Goal: Transaction & Acquisition: Subscribe to service/newsletter

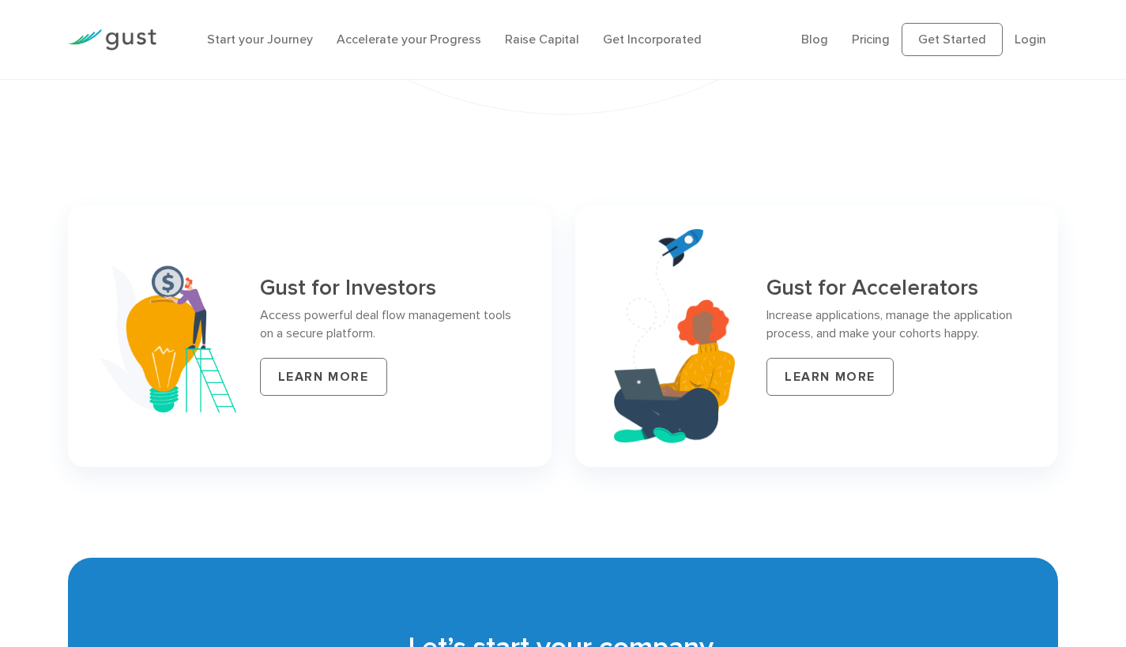
scroll to position [6813, 0]
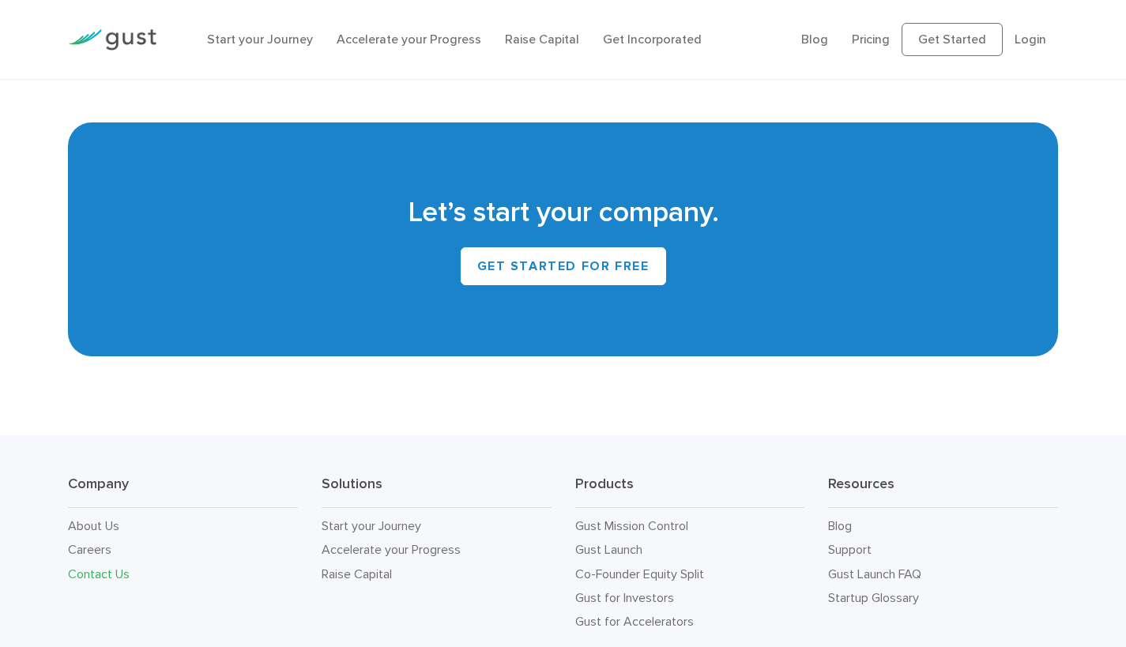
click at [126, 567] on link "Contact Us" at bounding box center [99, 574] width 62 height 15
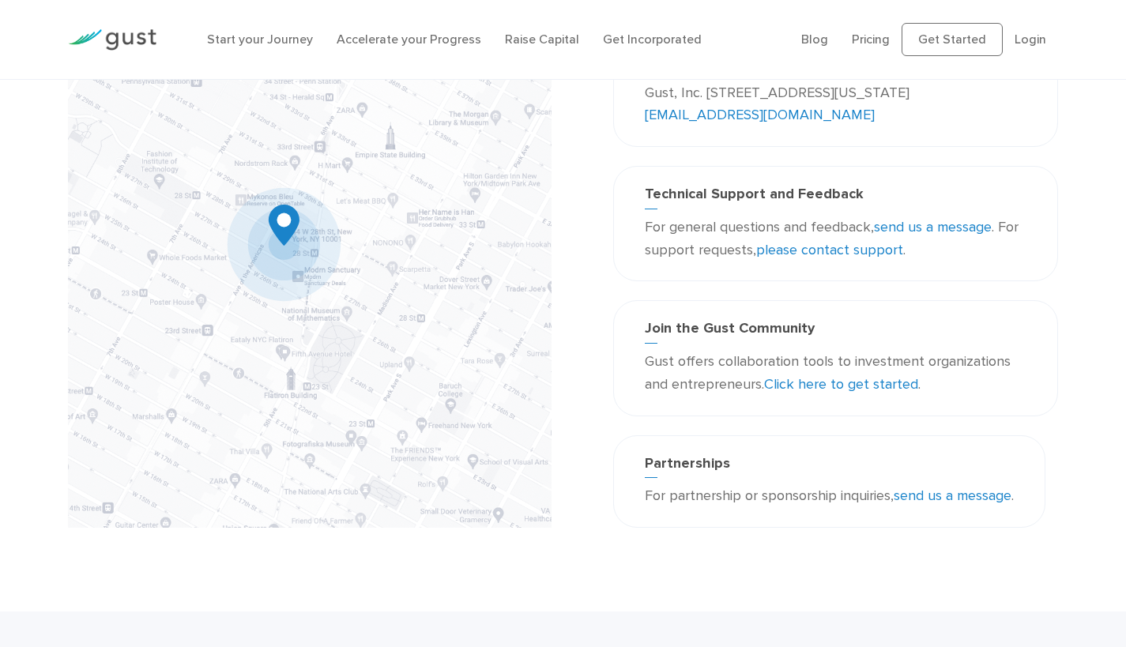
scroll to position [218, 0]
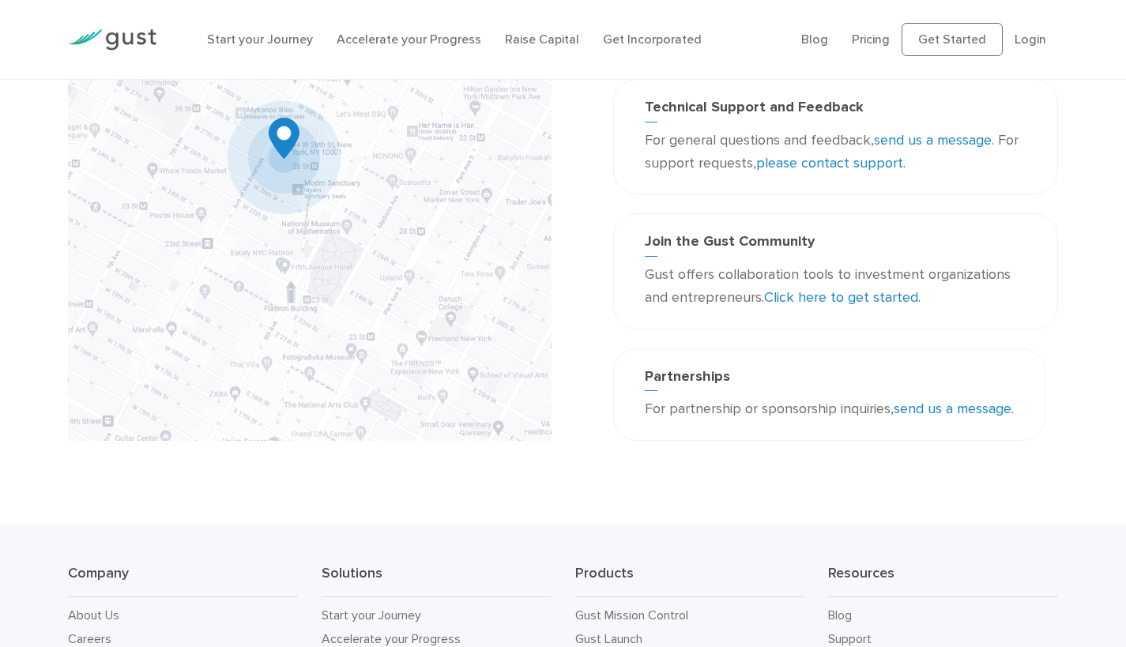
click at [849, 290] on link "Click here to get started" at bounding box center [841, 297] width 154 height 17
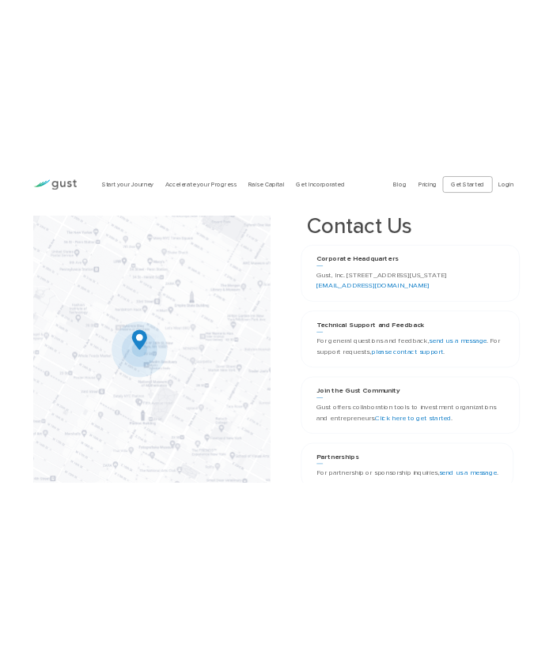
scroll to position [121, 0]
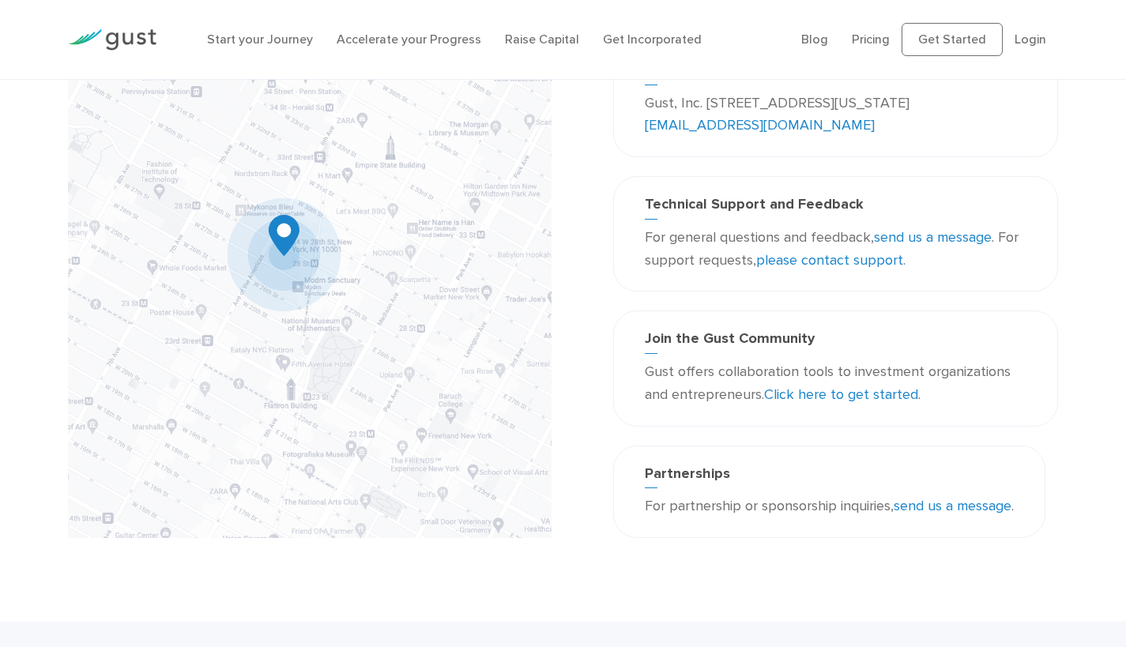
click at [919, 233] on link "send us a message" at bounding box center [933, 237] width 118 height 17
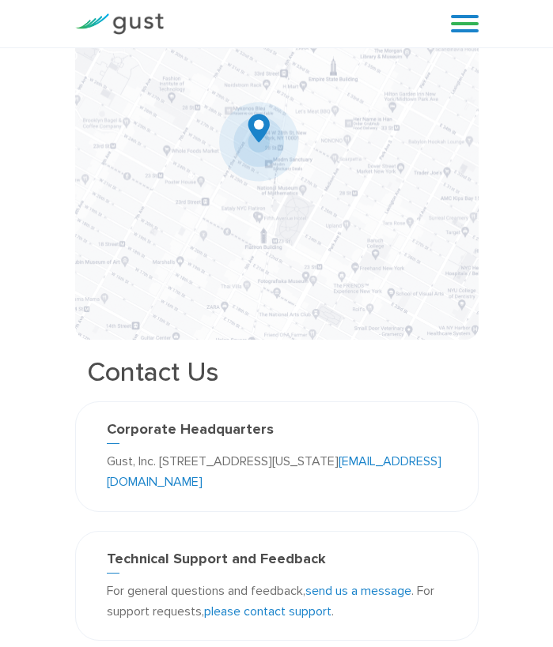
scroll to position [0, 0]
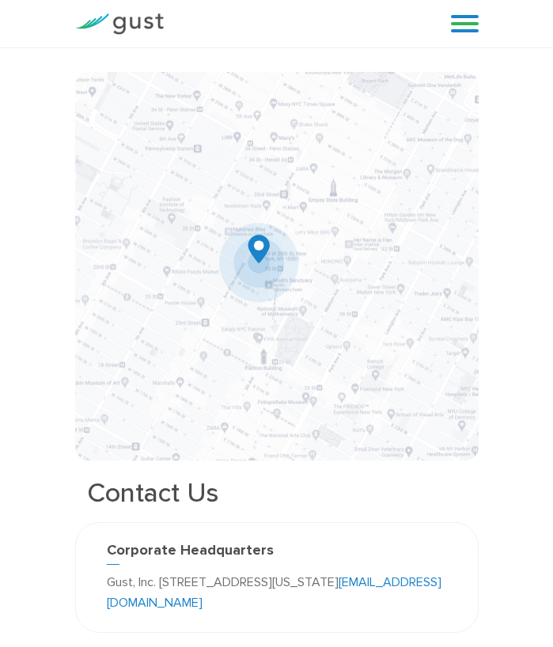
click at [460, 19] on link at bounding box center [465, 24] width 28 height 24
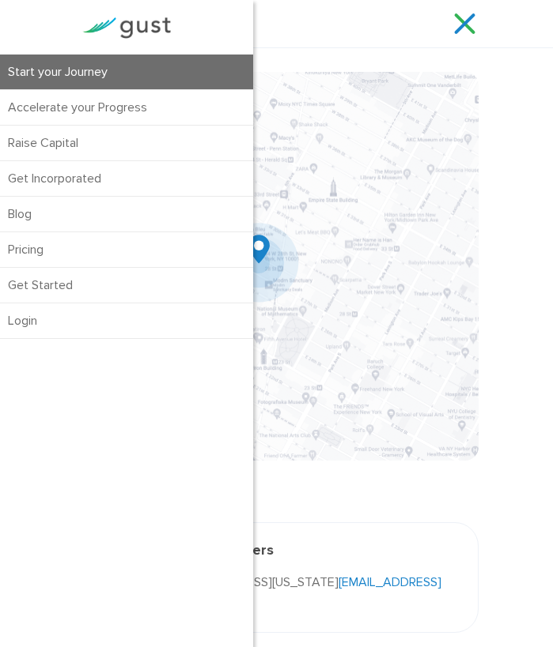
click at [95, 75] on link "Start your Journey" at bounding box center [126, 72] width 253 height 35
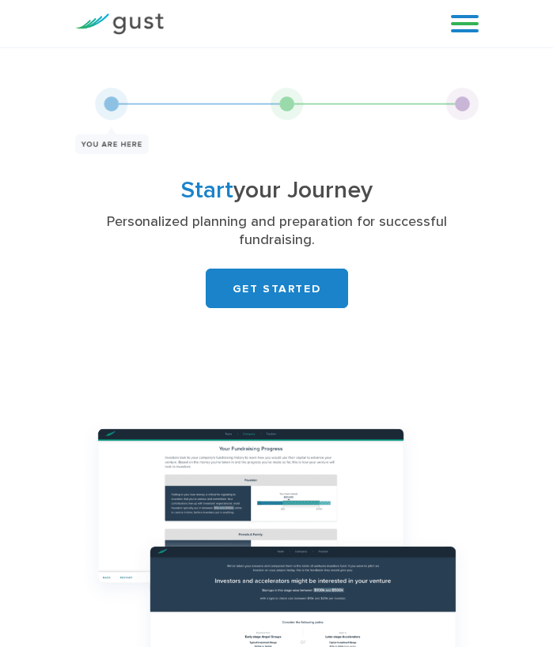
scroll to position [3, 0]
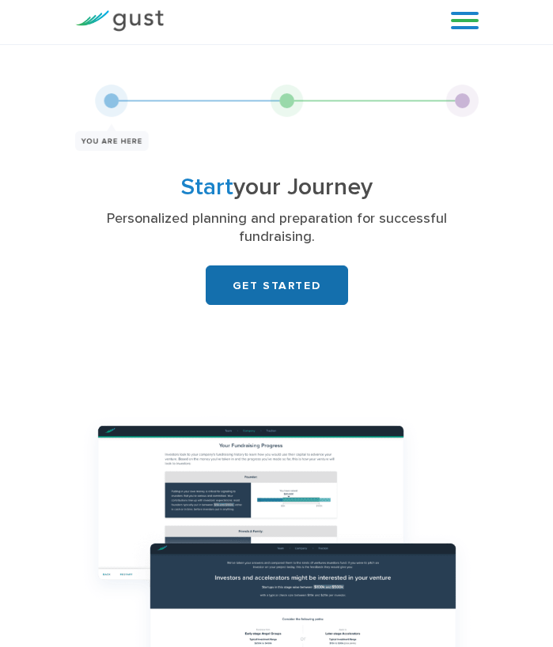
click at [263, 289] on link "GET STARTED" at bounding box center [277, 286] width 142 height 40
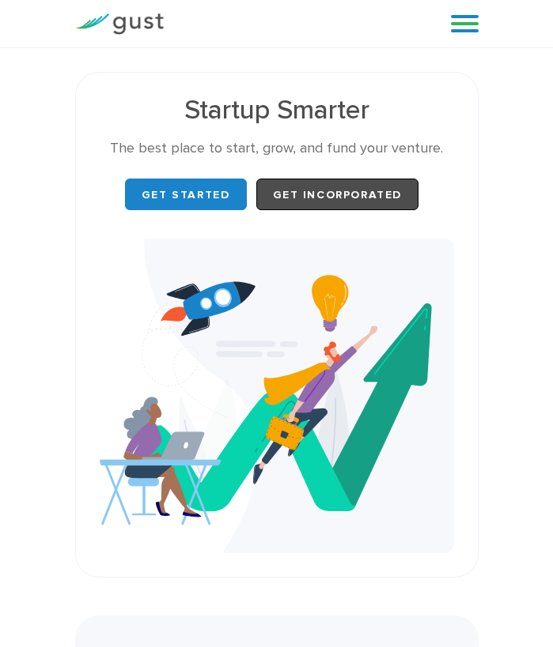
click at [347, 183] on link "Get Incorporated" at bounding box center [337, 195] width 163 height 32
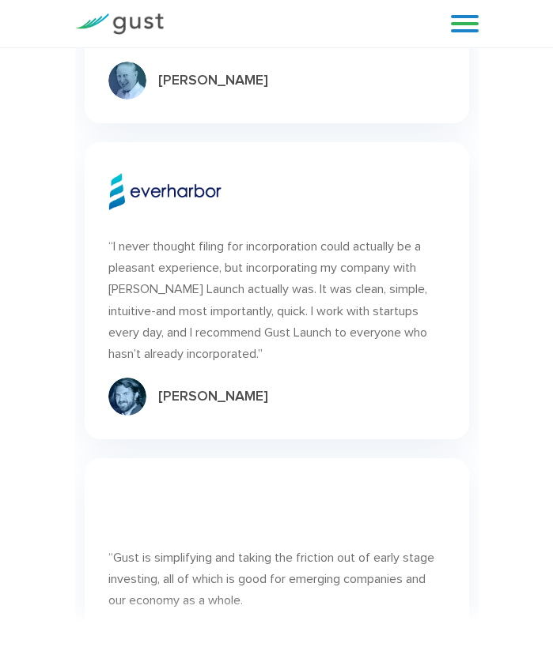
scroll to position [13169, 0]
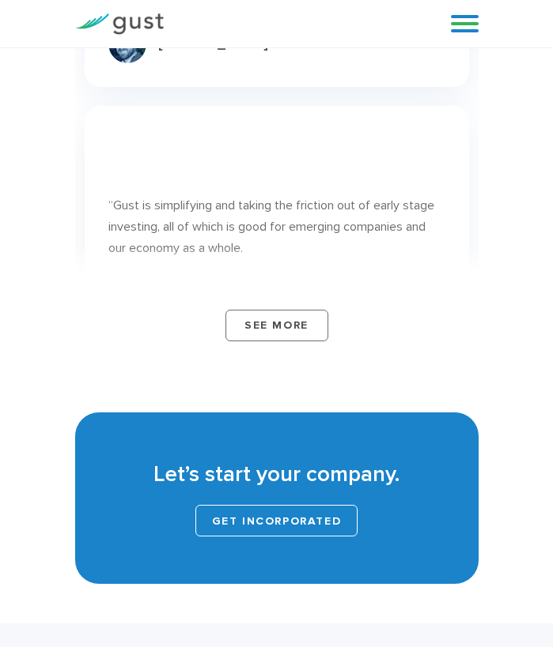
click at [267, 505] on link "Get INCORPORATED" at bounding box center [276, 521] width 163 height 32
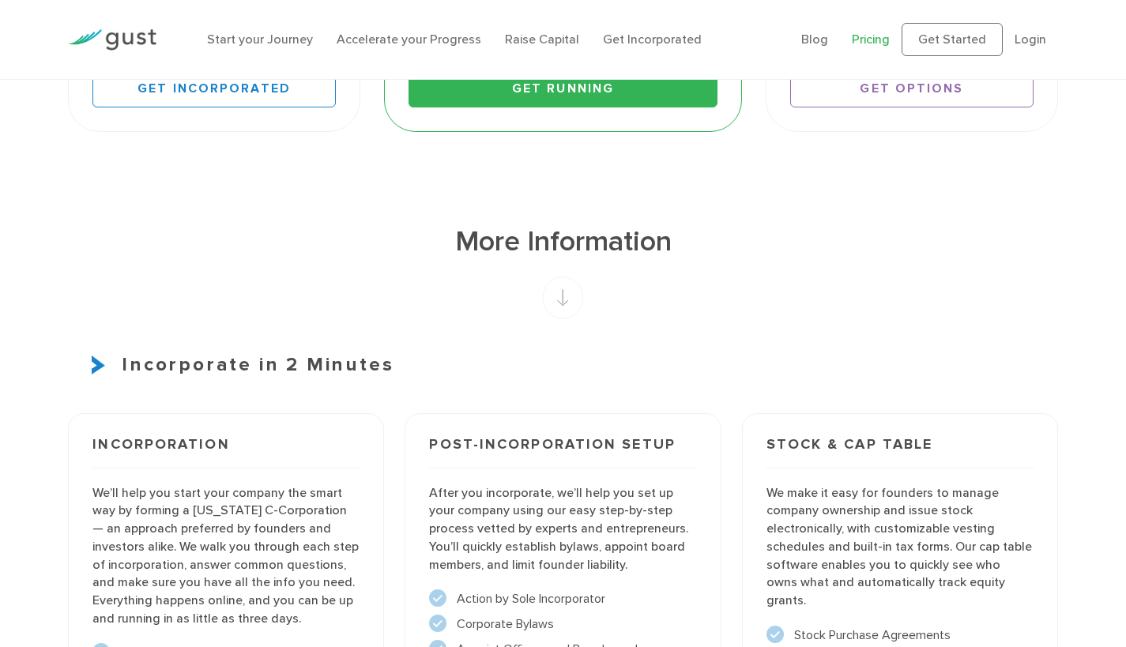
scroll to position [280, 0]
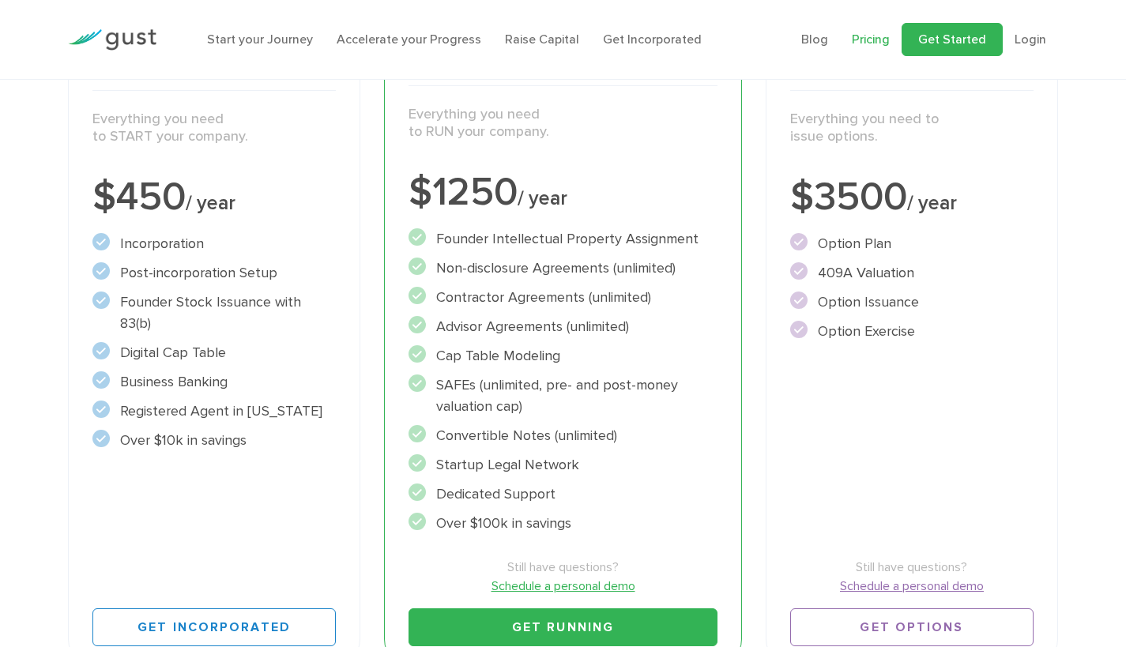
click at [552, 38] on link "Get Started" at bounding box center [952, 39] width 101 height 33
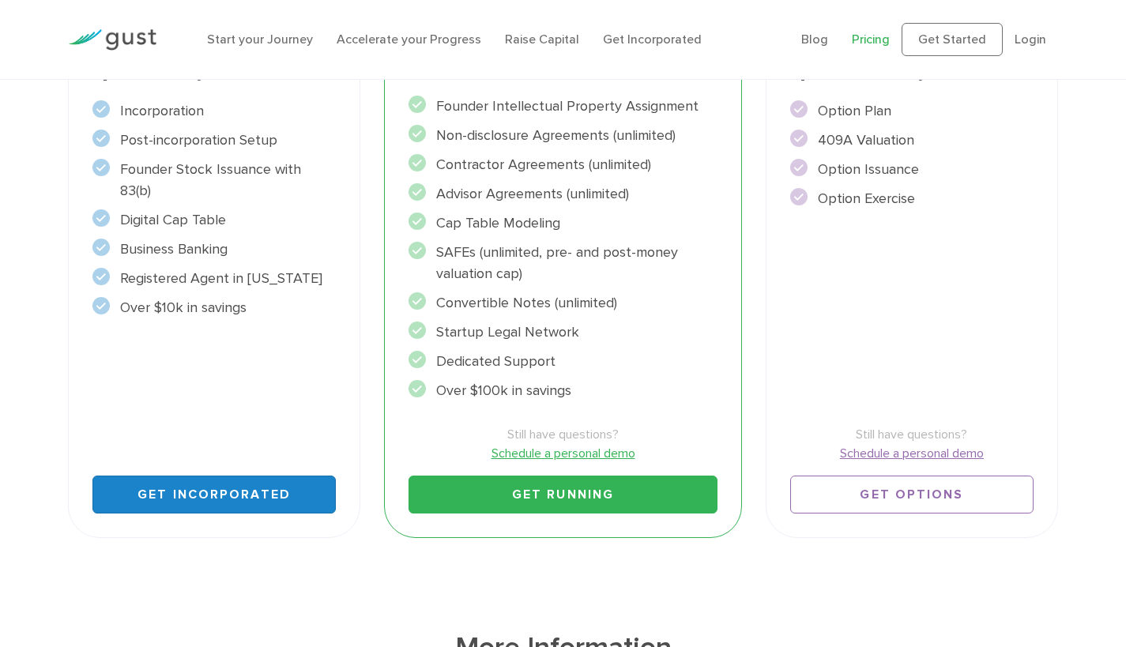
click at [187, 497] on link "Get Incorporated" at bounding box center [213, 495] width 243 height 38
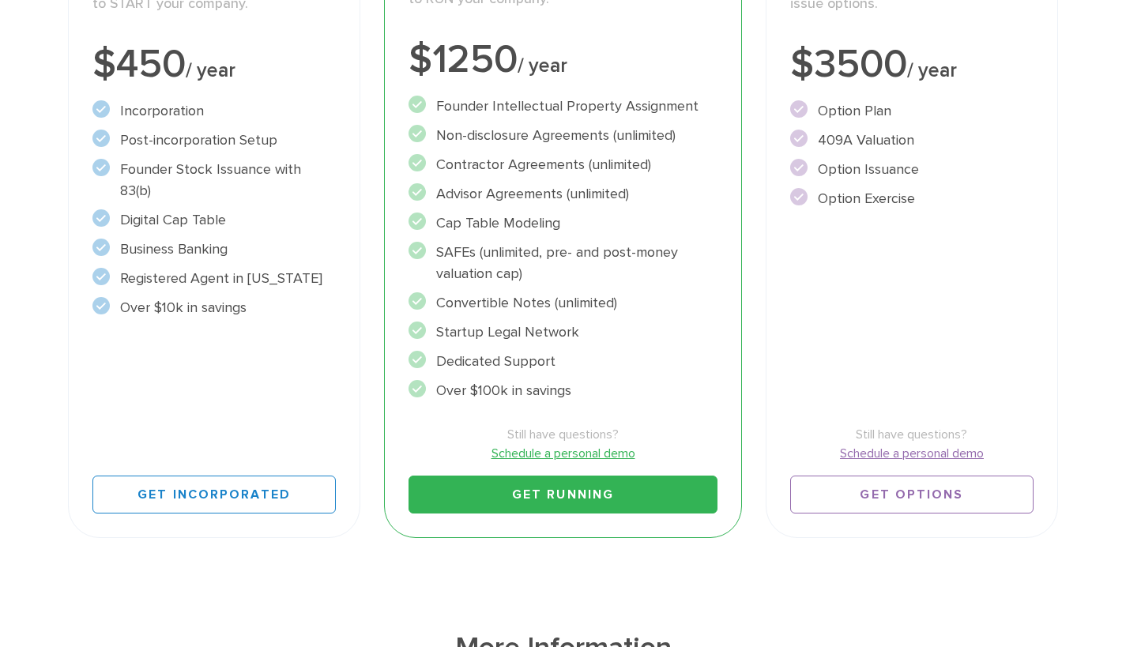
scroll to position [0, 0]
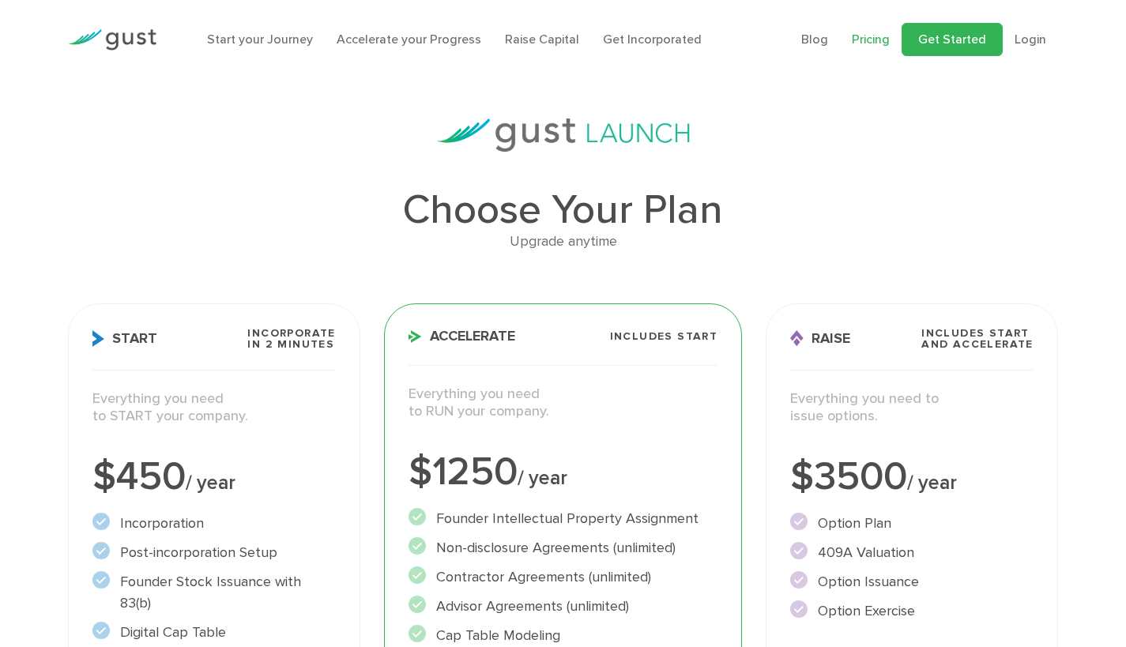
click at [973, 36] on link "Get Started" at bounding box center [952, 39] width 101 height 33
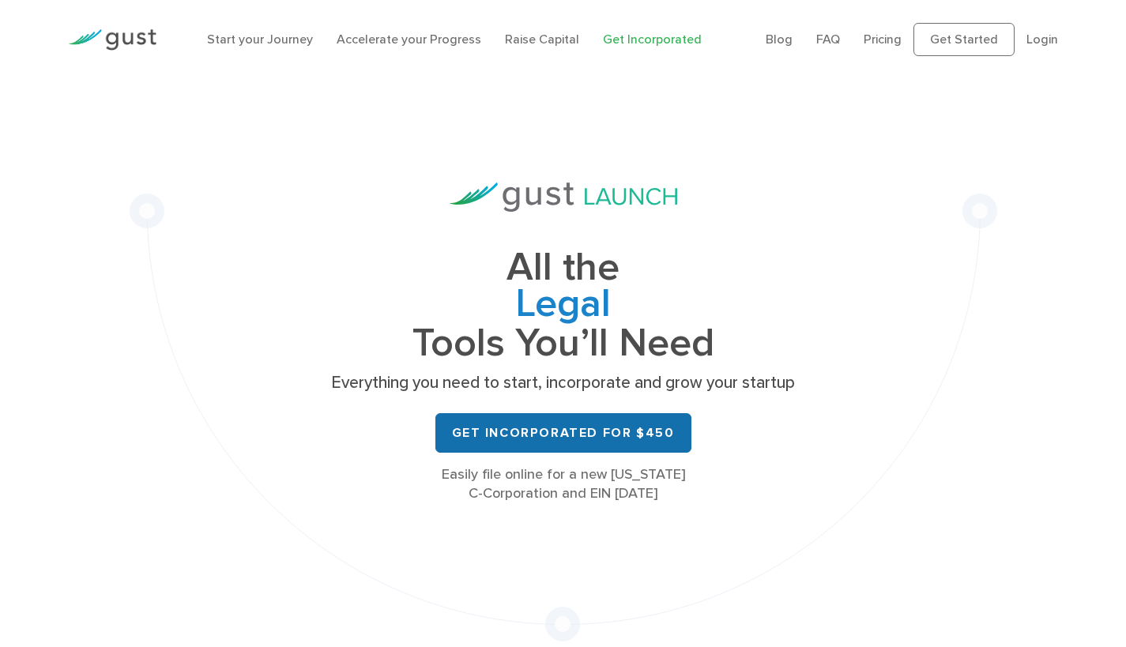
click at [498, 428] on link "Get Incorporated for $450" at bounding box center [564, 433] width 256 height 40
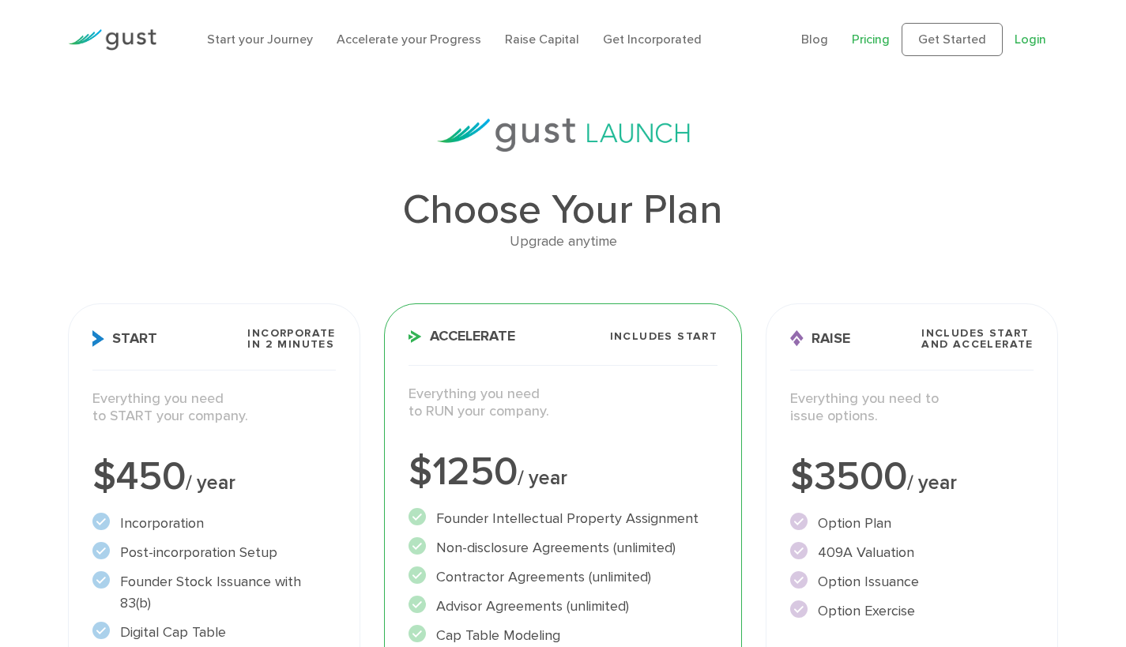
click at [1024, 36] on link "Login" at bounding box center [1031, 39] width 32 height 15
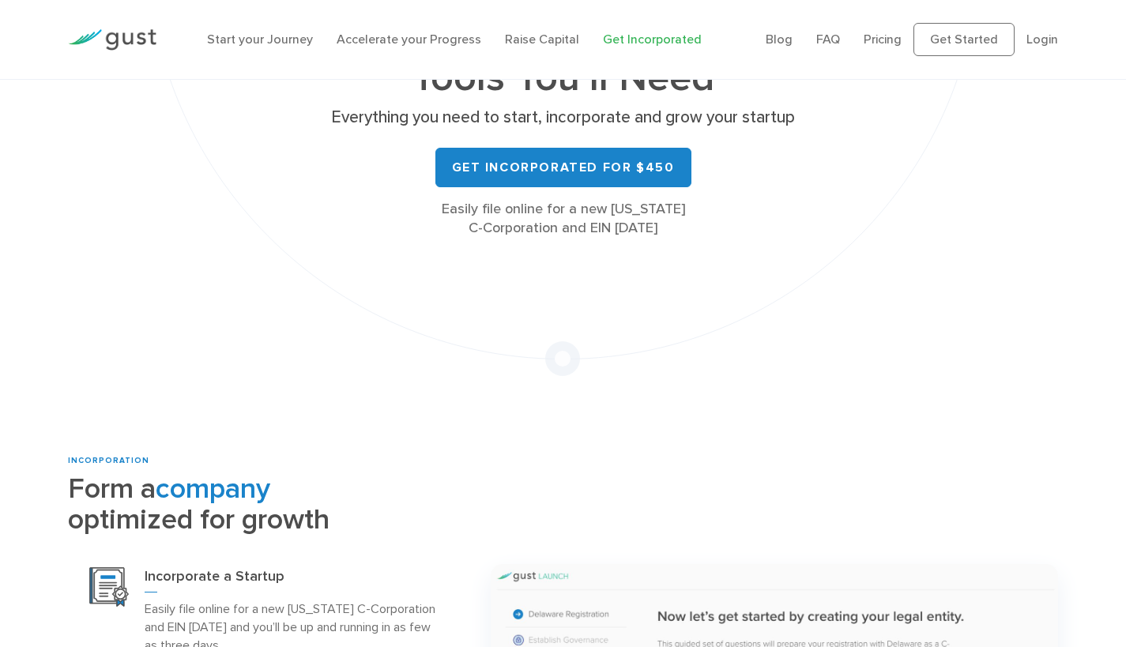
scroll to position [233, 0]
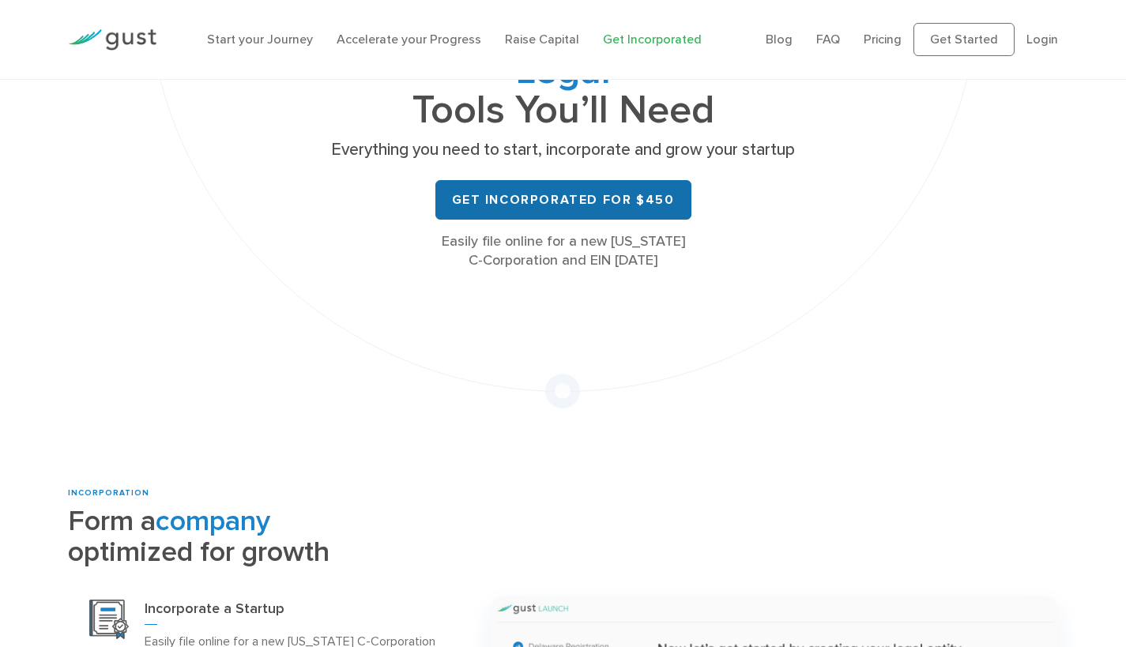
click at [555, 204] on link "Get Incorporated for $450" at bounding box center [564, 200] width 256 height 40
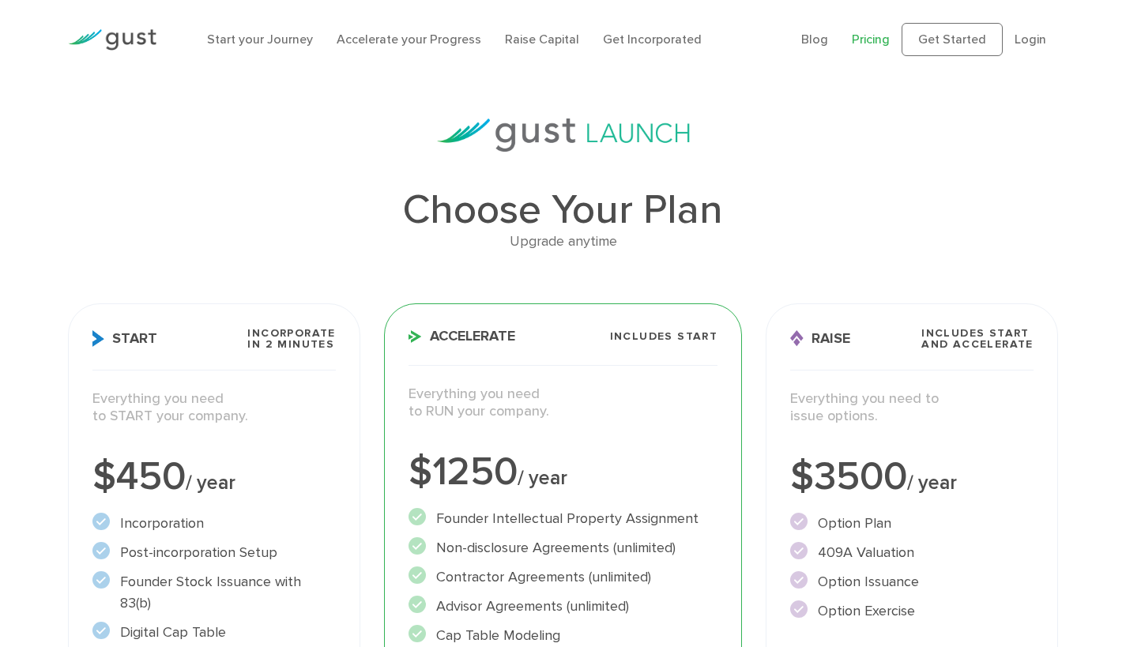
click at [306, 390] on p "Everything you need to START your company." at bounding box center [213, 408] width 243 height 36
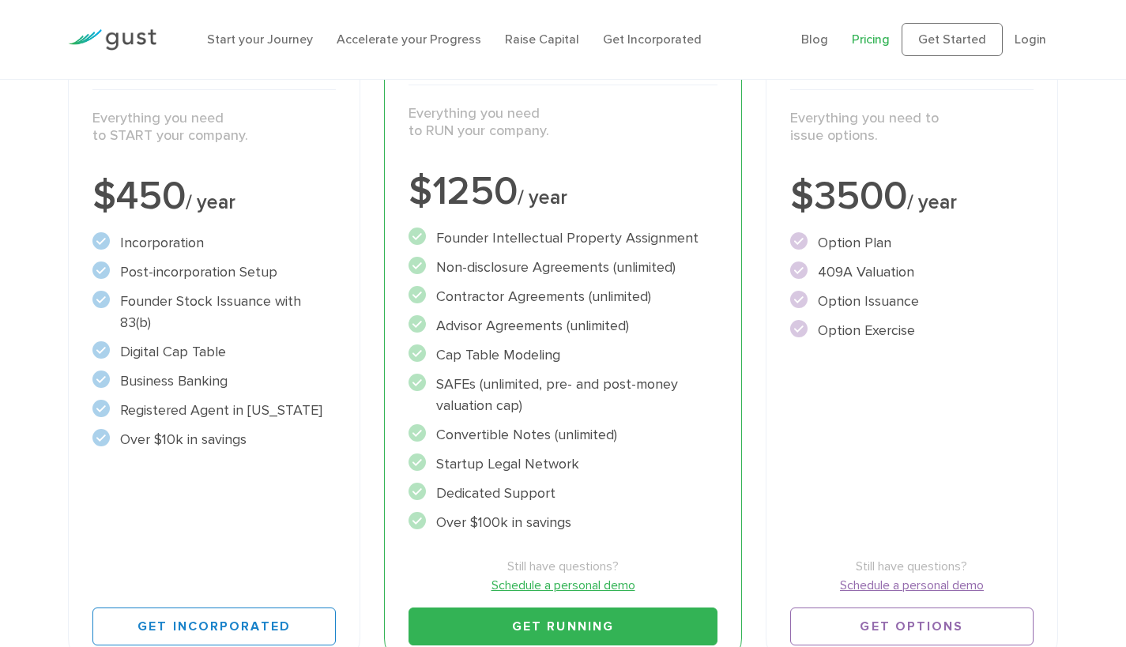
scroll to position [426, 0]
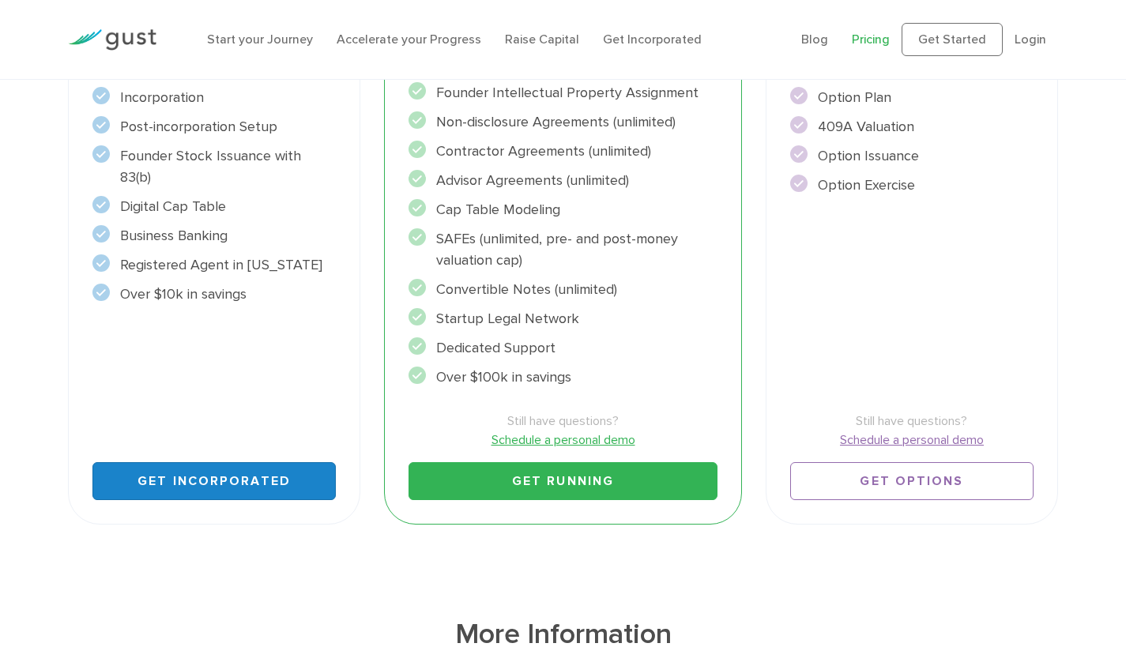
click at [258, 481] on link "Get Incorporated" at bounding box center [213, 481] width 243 height 38
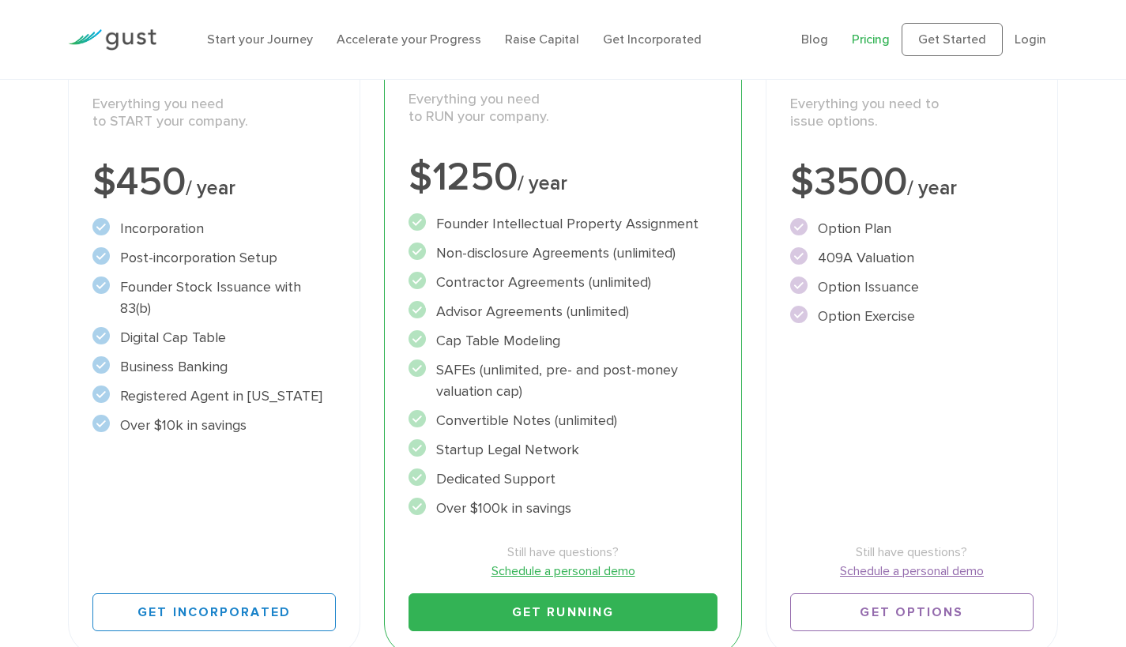
scroll to position [443, 0]
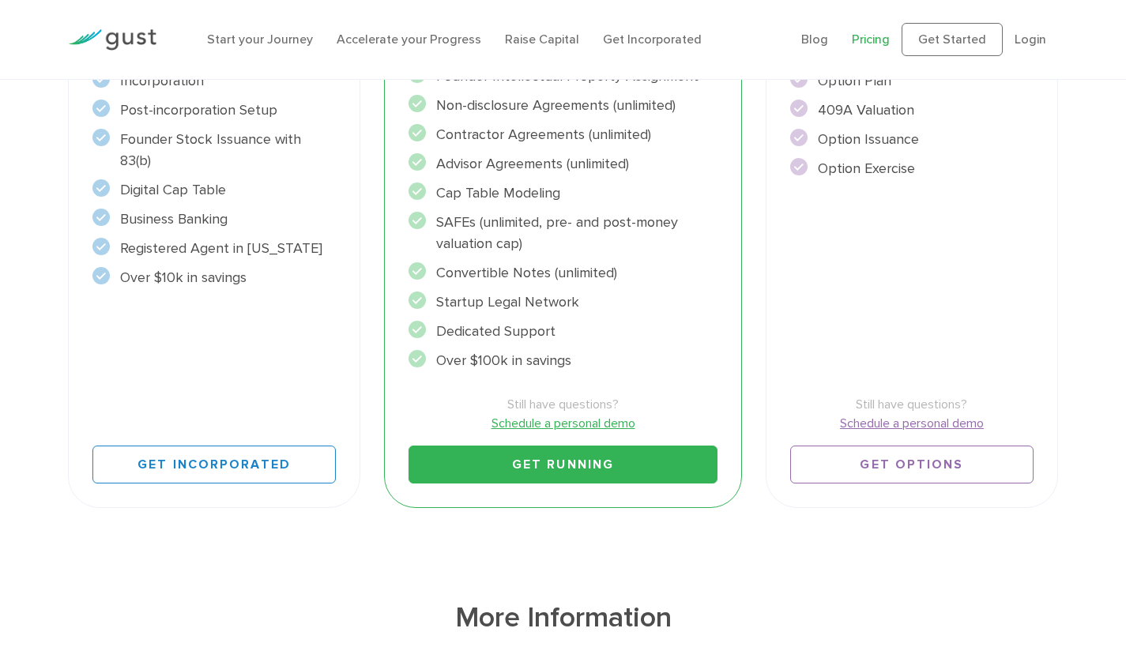
click at [572, 419] on link "Schedule a personal demo" at bounding box center [564, 423] width 310 height 19
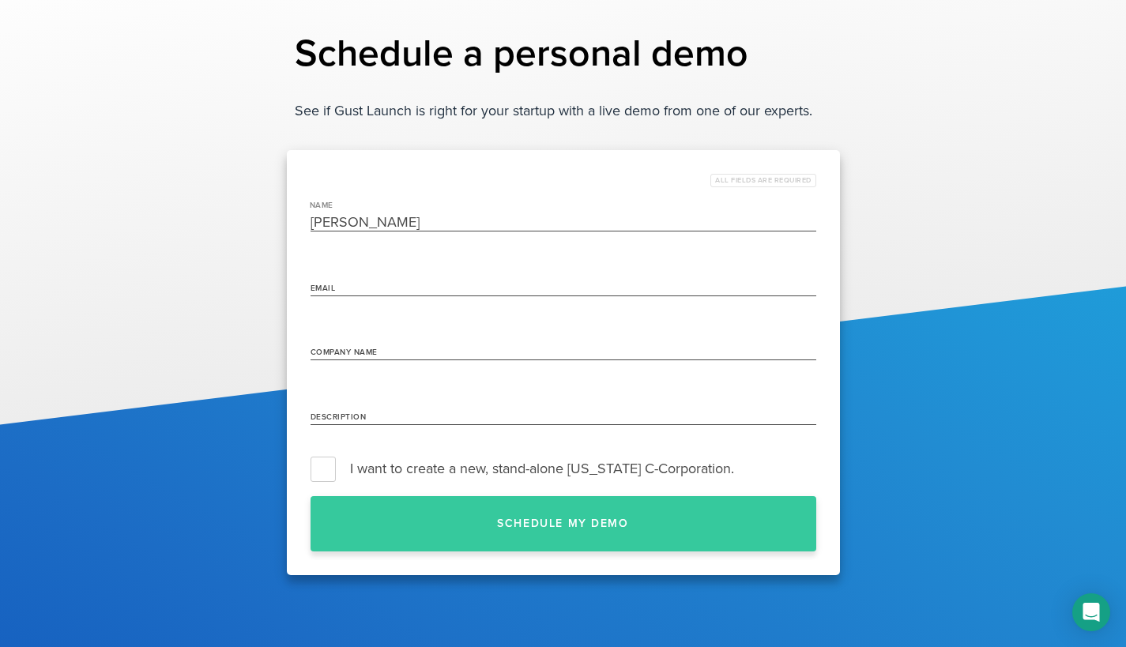
type input "[PERSON_NAME]"
type input "da"
type input "danielbcarlson@gmail.com"
type input "B99 Corporation"
click at [360, 414] on div "Description" at bounding box center [564, 412] width 506 height 41
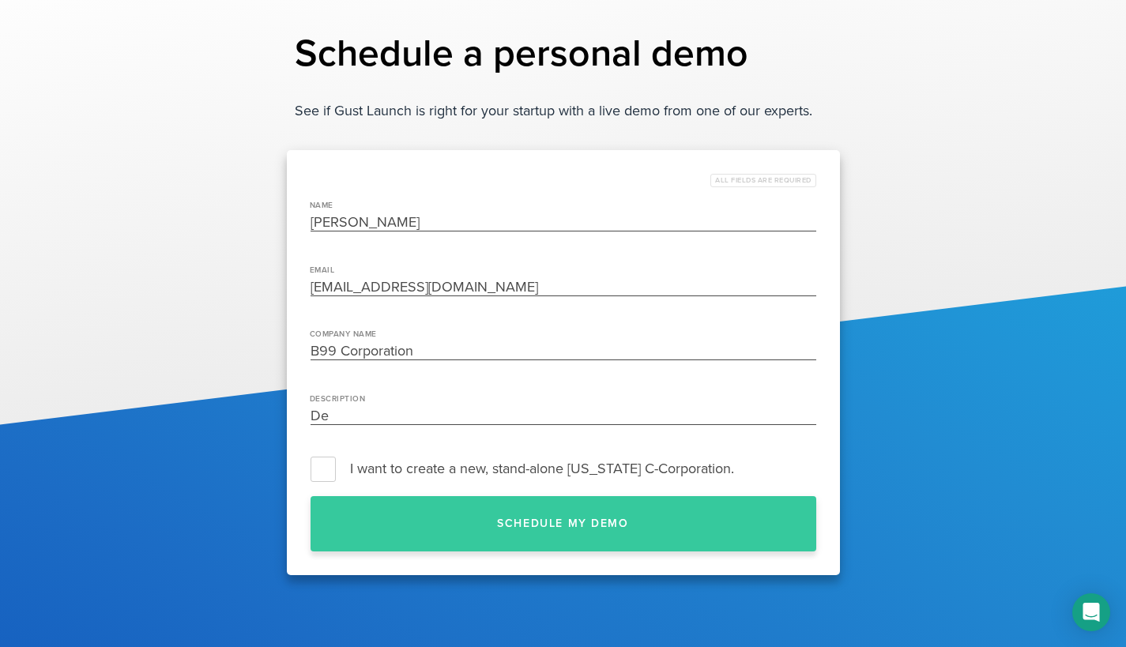
type input "D"
type input "c"
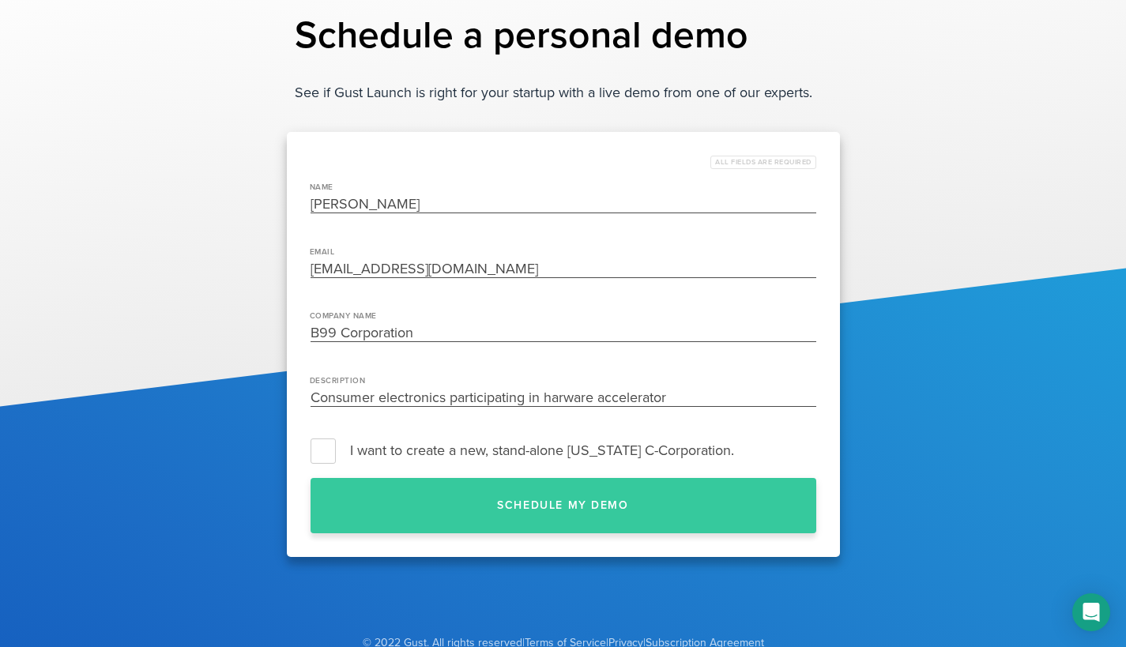
scroll to position [67, 0]
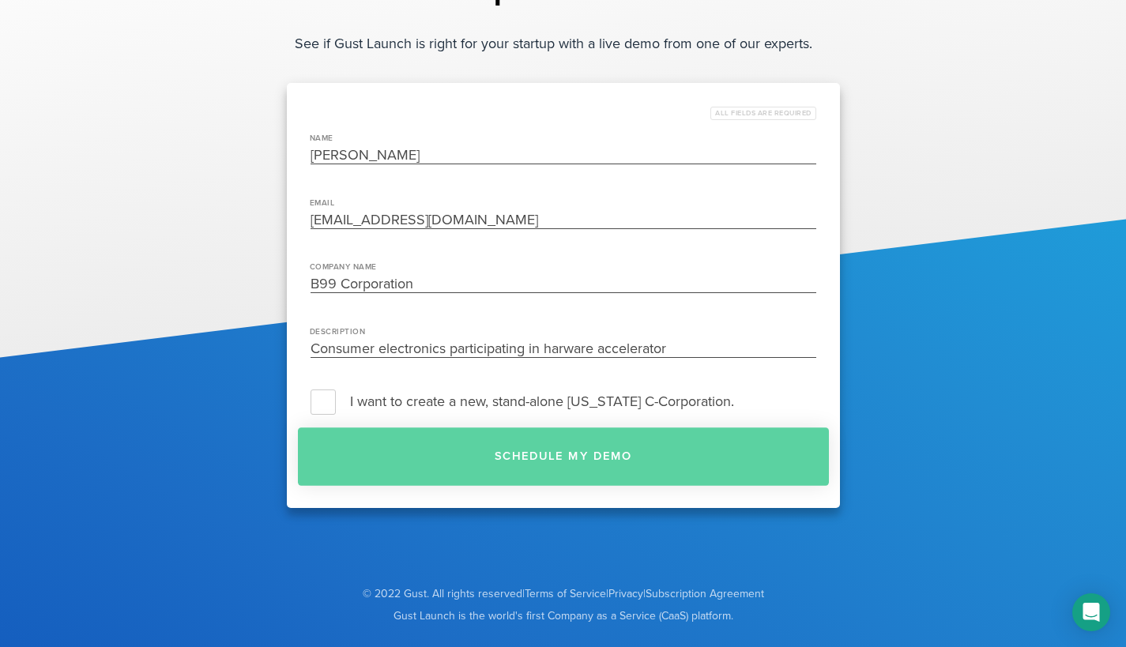
type input "Consumer electronics participating in harware accelerator"
click at [520, 451] on button "Schedule my demo" at bounding box center [563, 457] width 531 height 58
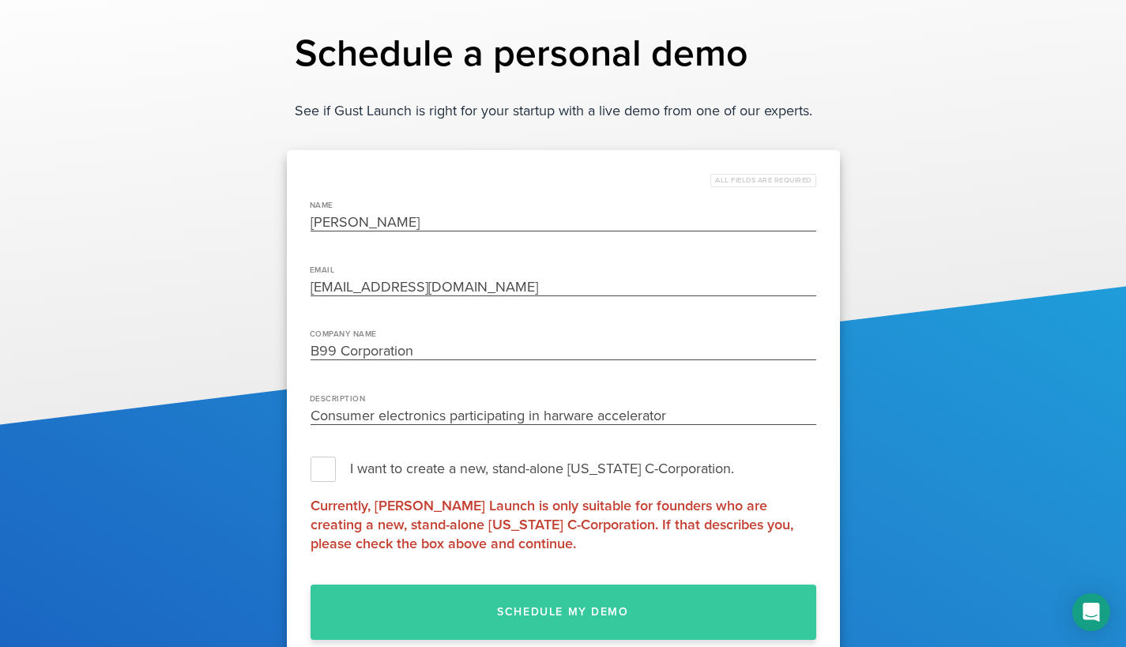
scroll to position [23, 0]
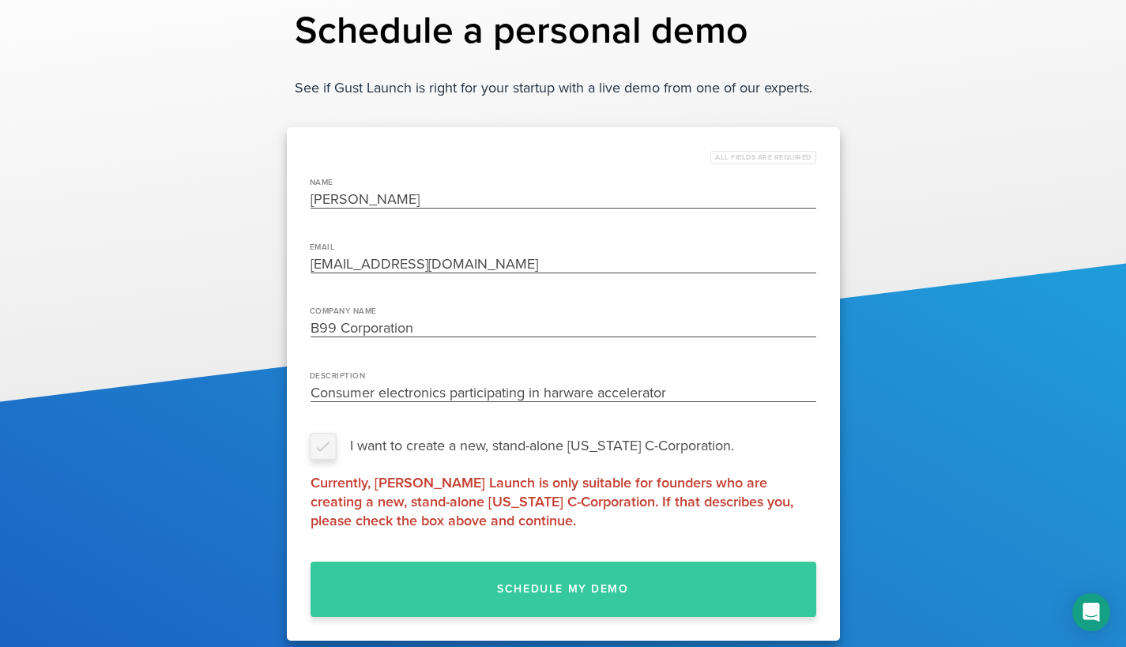
click at [331, 450] on label "I want to create a new, stand-alone [US_STATE] C-Corporation." at bounding box center [564, 446] width 506 height 24
click at [817, 446] on input "I want to create a new, stand-alone [US_STATE] C-Corporation." at bounding box center [817, 446] width 0 height 0
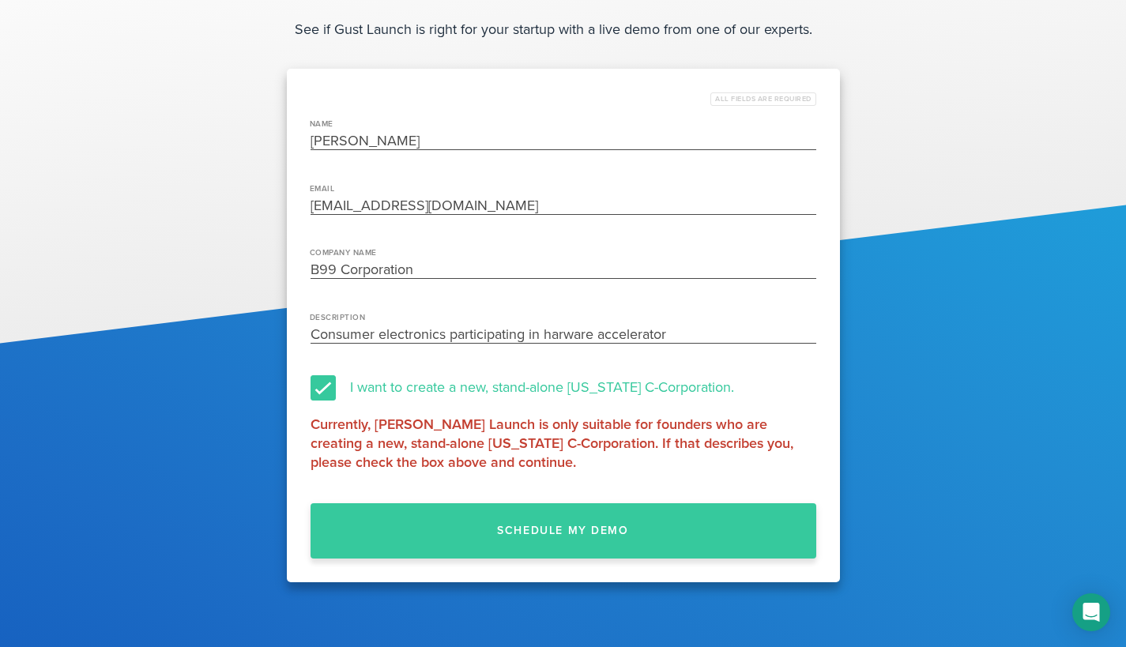
scroll to position [158, 0]
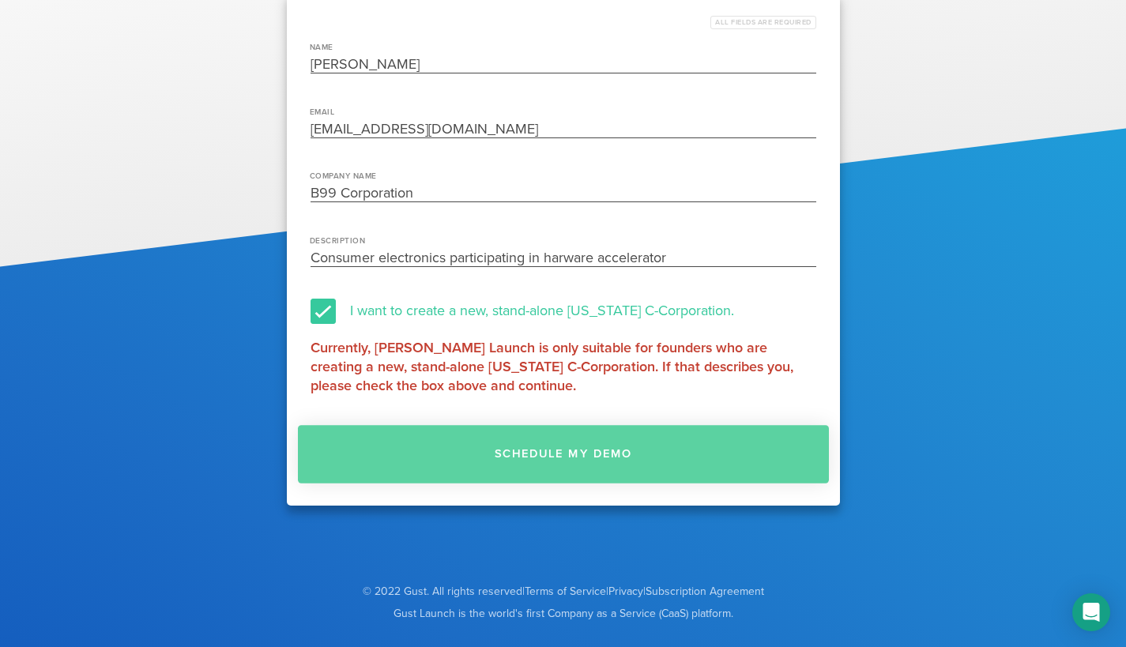
click at [539, 462] on button "Schedule my demo" at bounding box center [563, 454] width 531 height 58
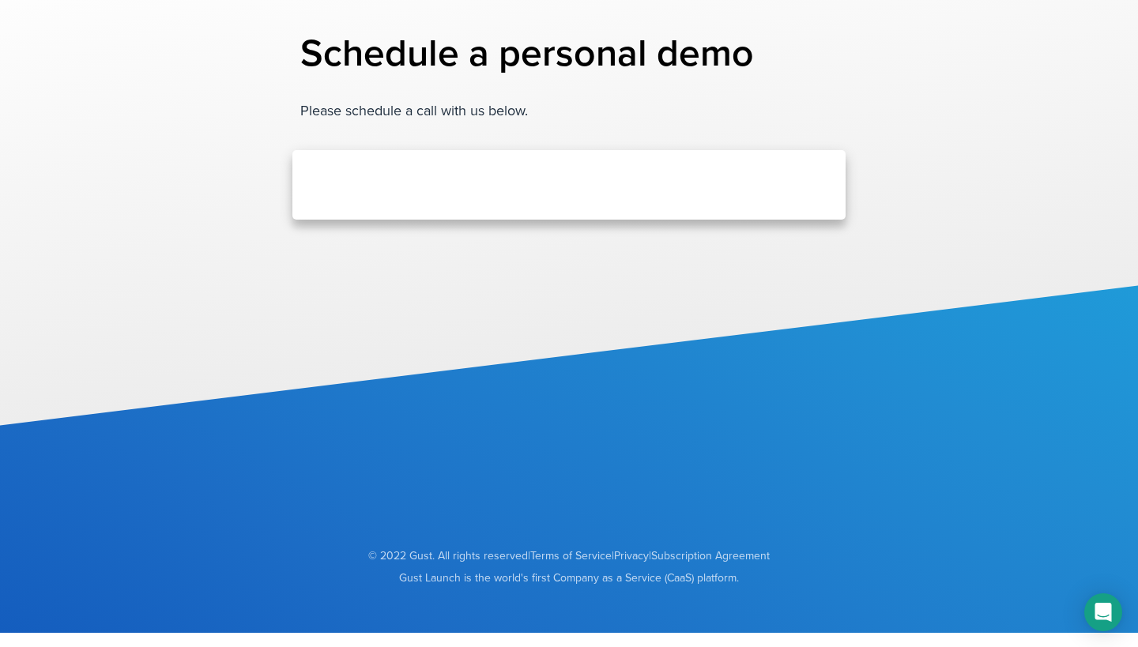
click at [433, 248] on div at bounding box center [569, 119] width 1138 height 614
click at [524, 168] on div at bounding box center [568, 185] width 553 height 70
click at [561, 228] on div at bounding box center [569, 119] width 1138 height 614
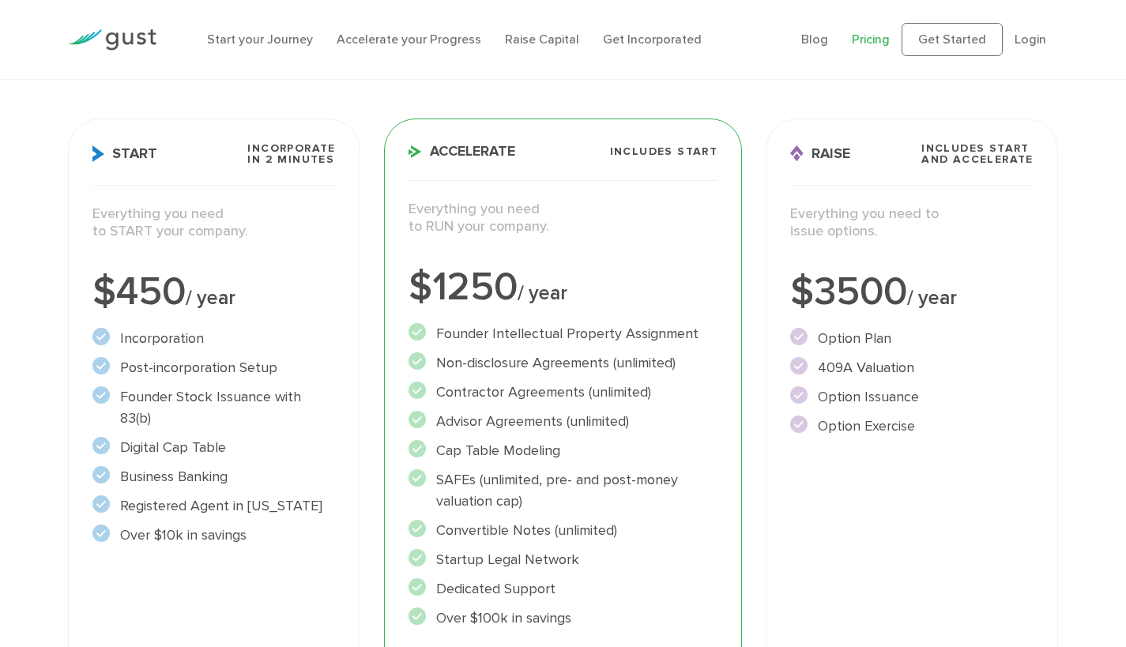
scroll to position [193, 0]
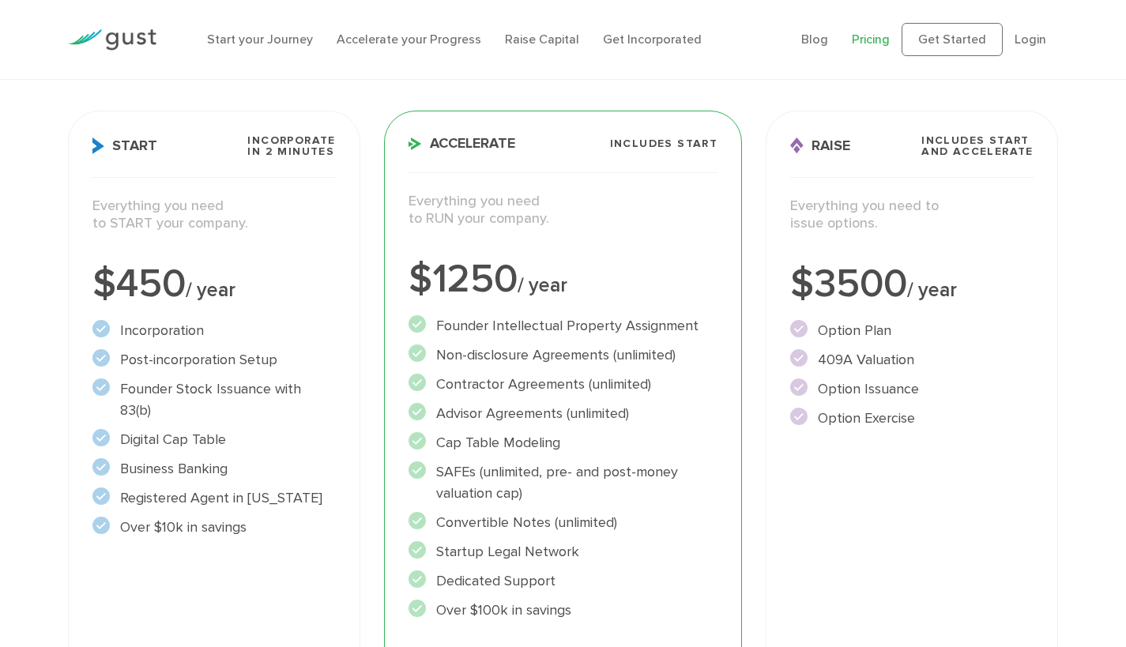
drag, startPoint x: 338, startPoint y: 386, endPoint x: 121, endPoint y: 359, distance: 218.3
click at [121, 359] on div "Start Incorporate in 2 Minutes Everything you need to START your company. $450 …" at bounding box center [214, 434] width 292 height 647
click at [203, 364] on li "Post-incorporation Setup" at bounding box center [213, 359] width 243 height 21
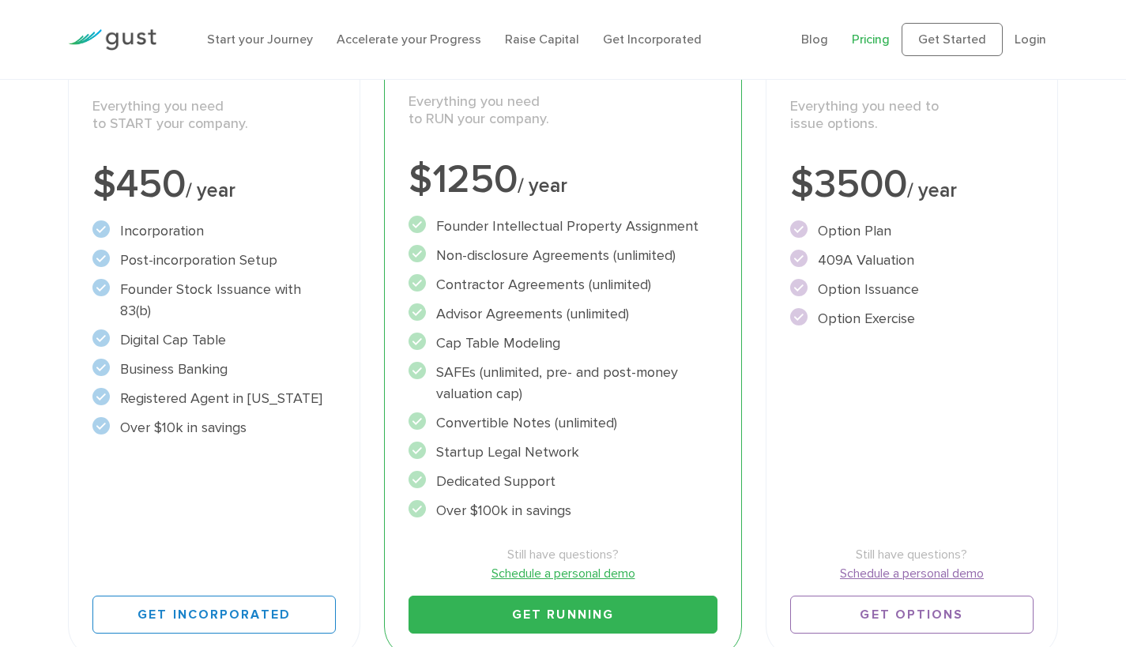
scroll to position [305, 0]
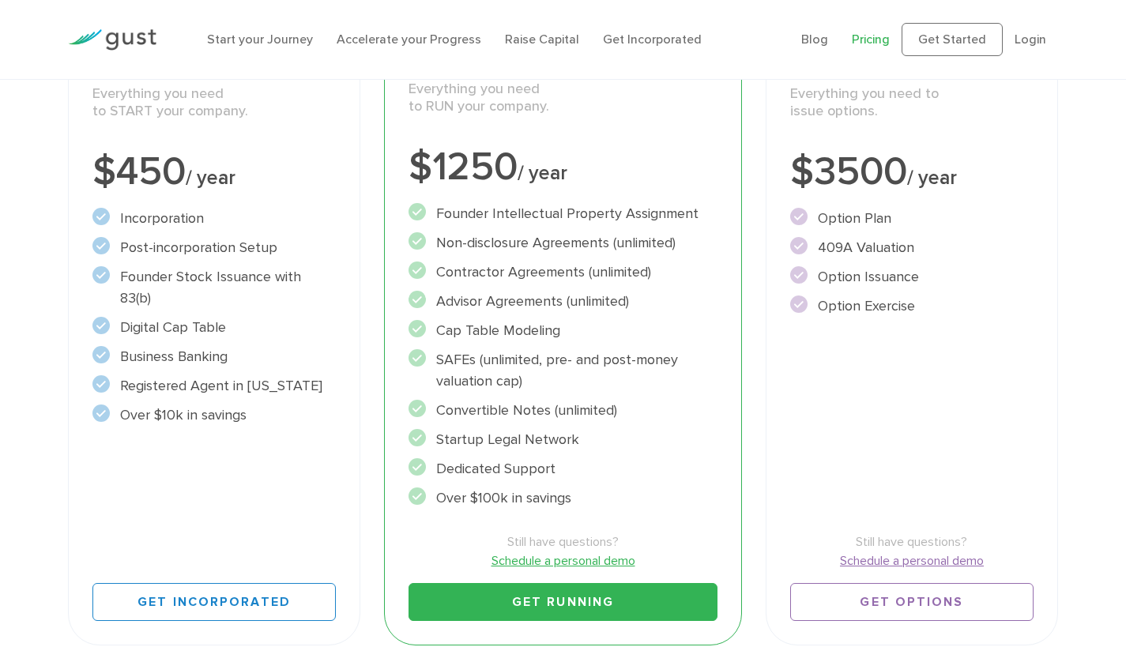
click at [378, 246] on div "Accelerate Includes START Everything you need to RUN your company. $1250 / year…" at bounding box center [563, 322] width 383 height 671
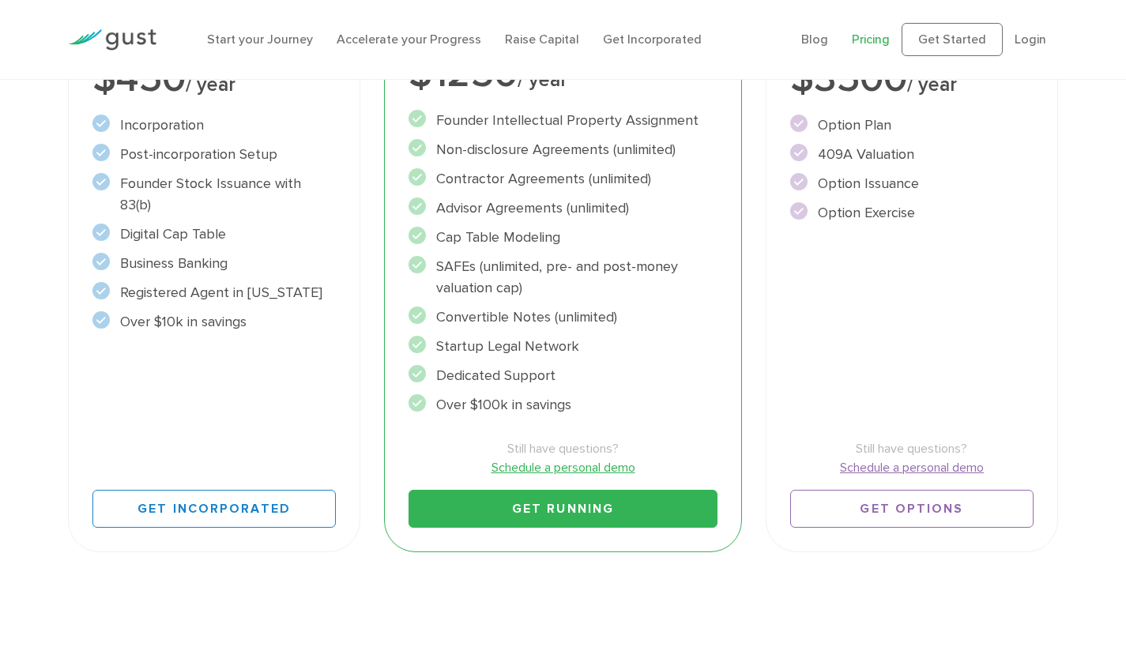
scroll to position [360, 0]
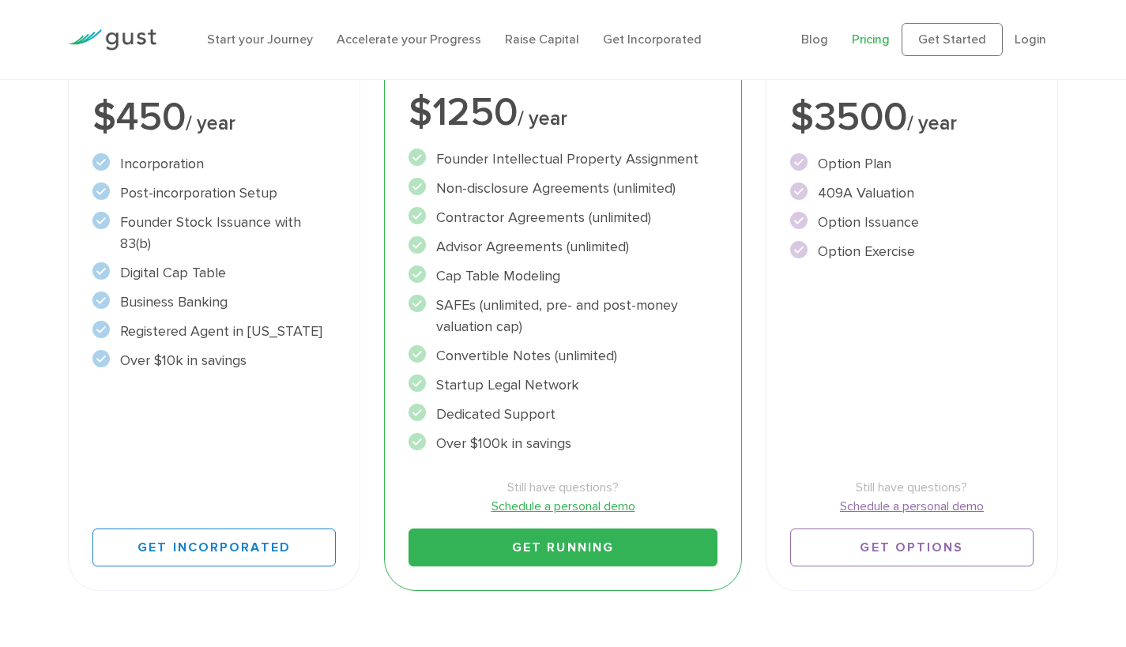
drag, startPoint x: 122, startPoint y: 191, endPoint x: 277, endPoint y: 196, distance: 155.0
click at [277, 196] on li "Post-incorporation Setup" at bounding box center [213, 193] width 243 height 21
click at [252, 232] on ul "Incorporation" at bounding box center [213, 262] width 243 height 218
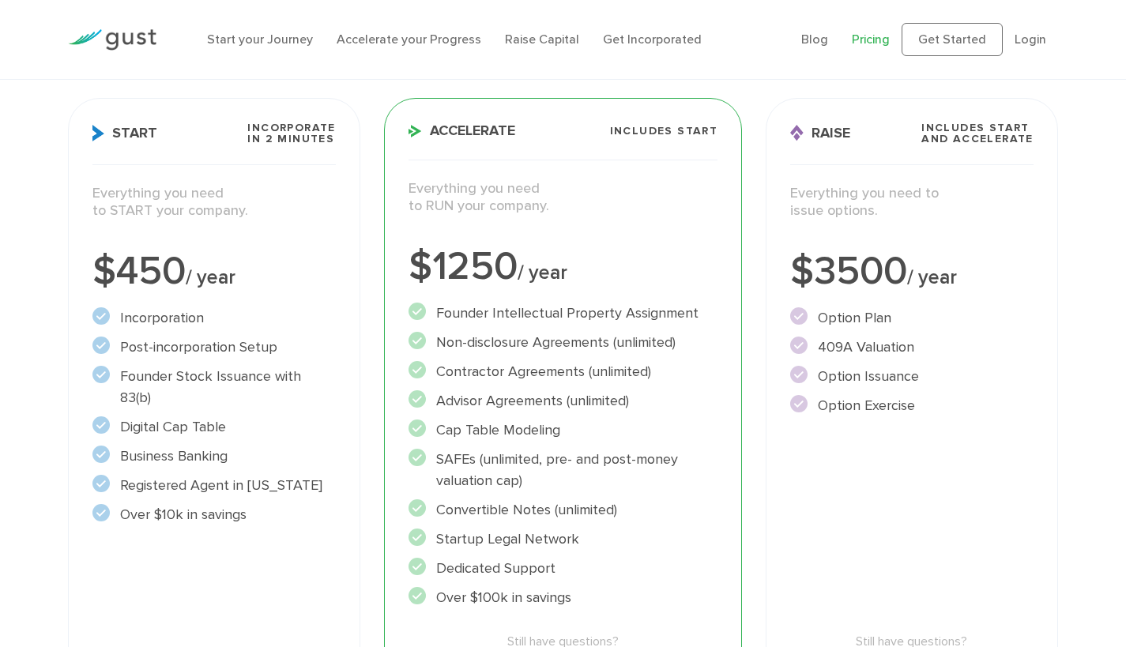
scroll to position [204, 0]
drag, startPoint x: 119, startPoint y: 260, endPoint x: 241, endPoint y: 510, distance: 278.2
click at [241, 510] on div "Start Incorporate in 2 Minutes Everything you need to START your company. $450 …" at bounding box center [214, 423] width 292 height 647
click at [303, 522] on div "Start Incorporate in 2 Minutes Everything you need to START your company. $450 …" at bounding box center [214, 423] width 292 height 647
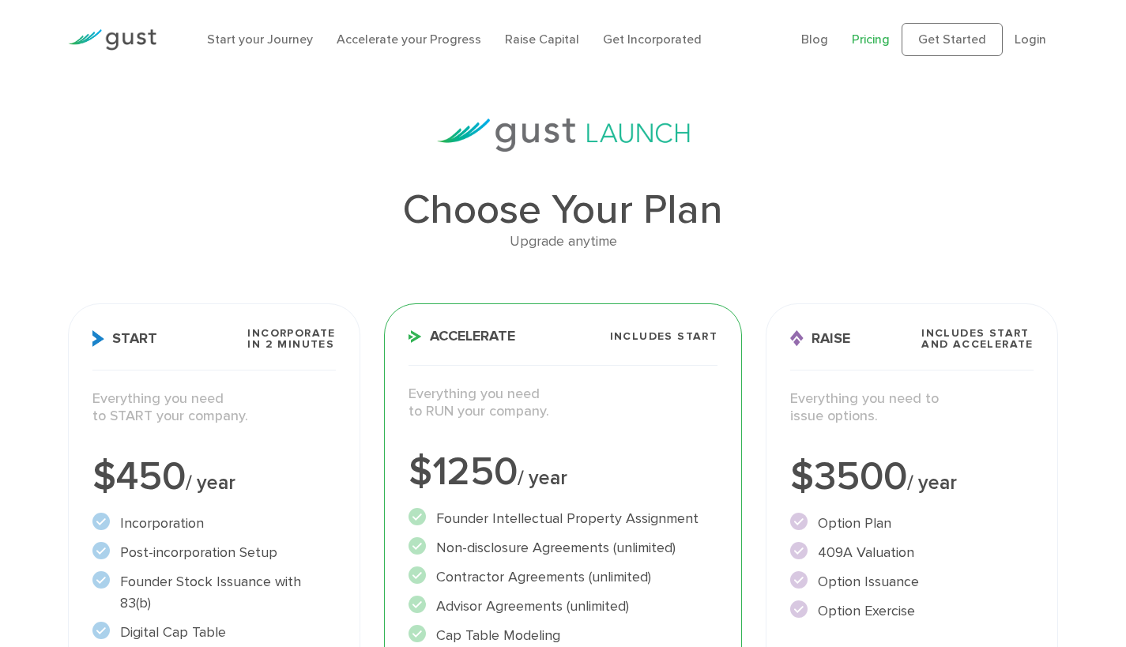
scroll to position [0, 0]
